Goal: Task Accomplishment & Management: Use online tool/utility

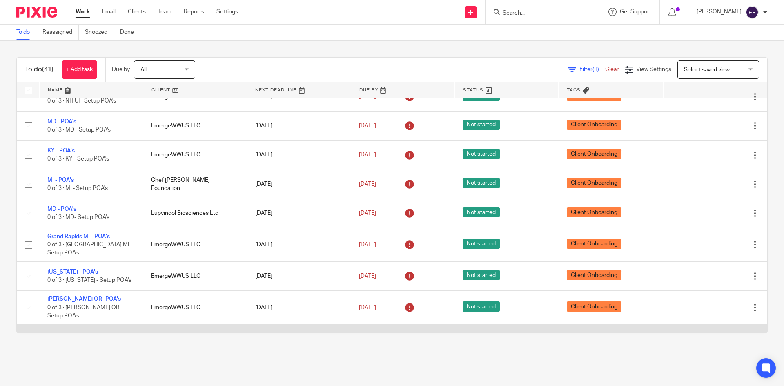
scroll to position [1006, 0]
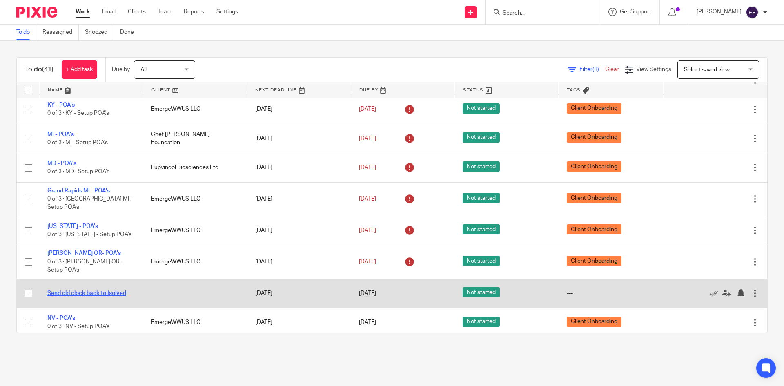
click at [83, 290] on link "Send old clock back to Isolved" at bounding box center [86, 293] width 79 height 6
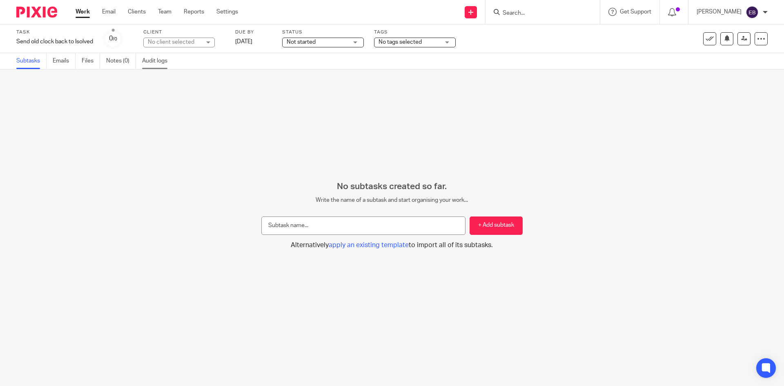
click at [163, 61] on link "Audit logs" at bounding box center [157, 61] width 31 height 16
click at [81, 9] on link "Work" at bounding box center [83, 12] width 14 height 8
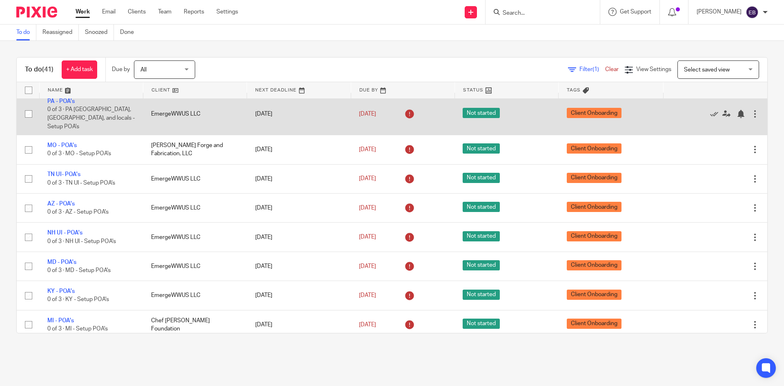
scroll to position [1006, 0]
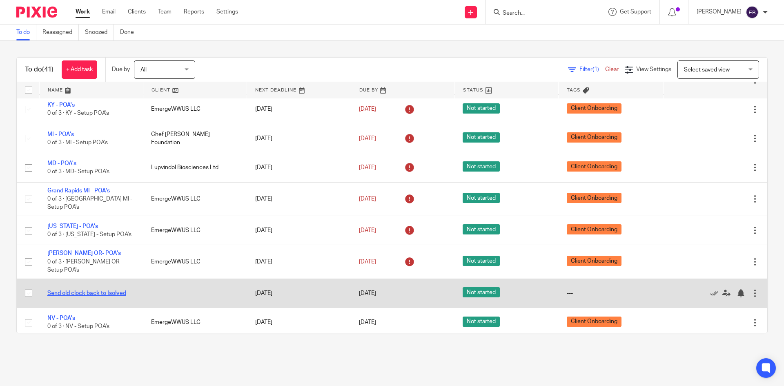
click at [71, 290] on link "Send old clock back to Isolved" at bounding box center [86, 293] width 79 height 6
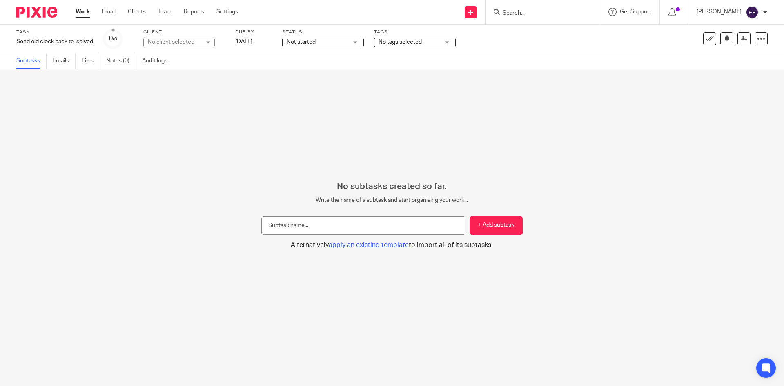
click at [89, 10] on link "Work" at bounding box center [83, 12] width 14 height 8
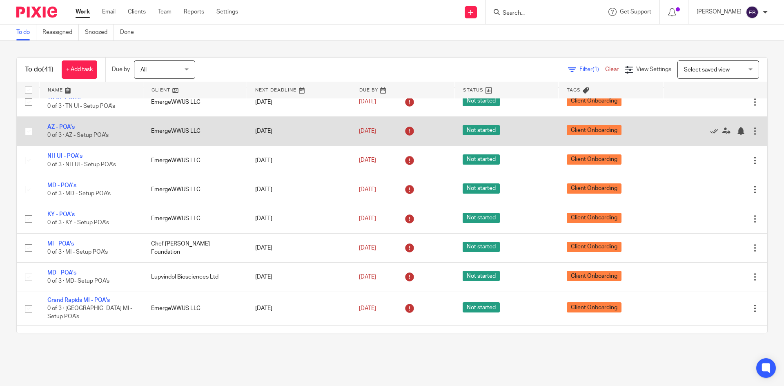
scroll to position [1006, 0]
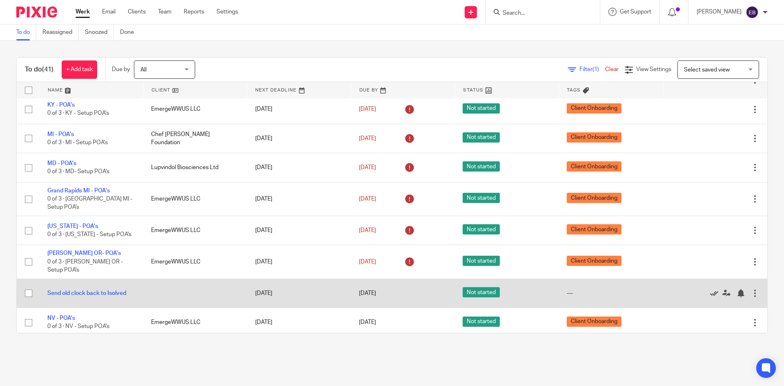
click at [710, 289] on icon at bounding box center [714, 293] width 8 height 8
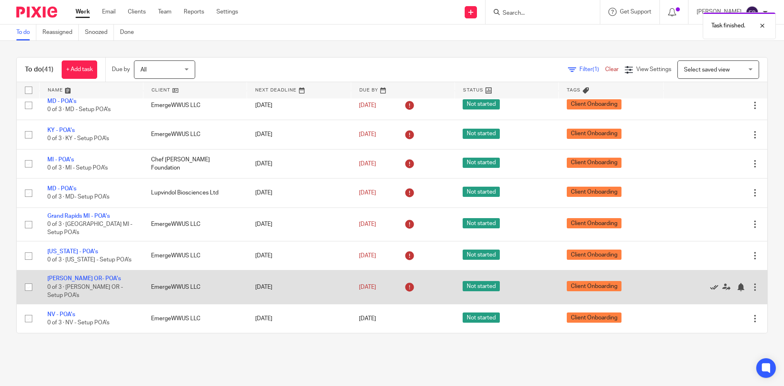
scroll to position [977, 0]
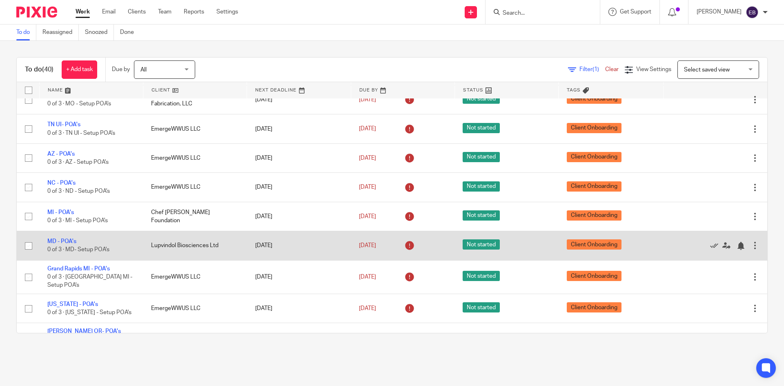
scroll to position [977, 0]
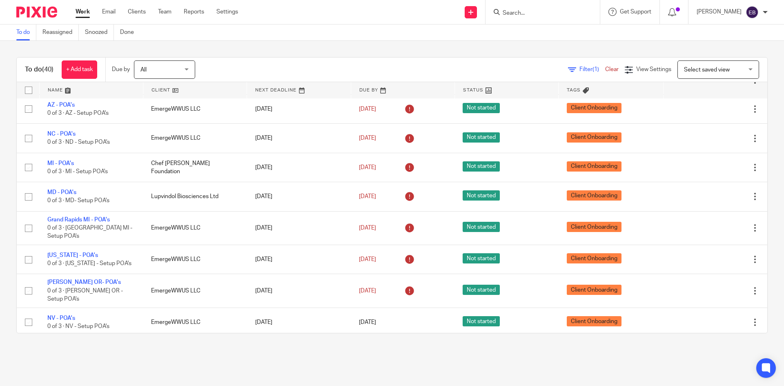
click at [269, 29] on div "To do Reassigned Snoozed Done" at bounding box center [392, 32] width 784 height 16
